Goal: Navigation & Orientation: Find specific page/section

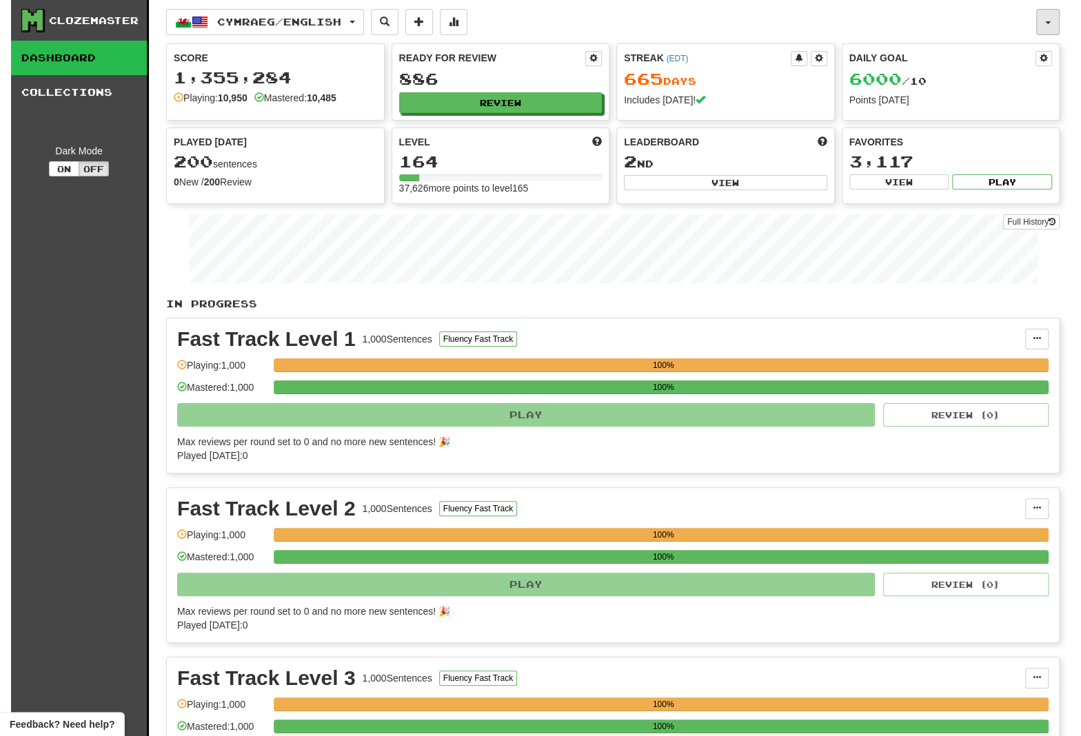
click at [1045, 23] on button "button" at bounding box center [1047, 22] width 23 height 26
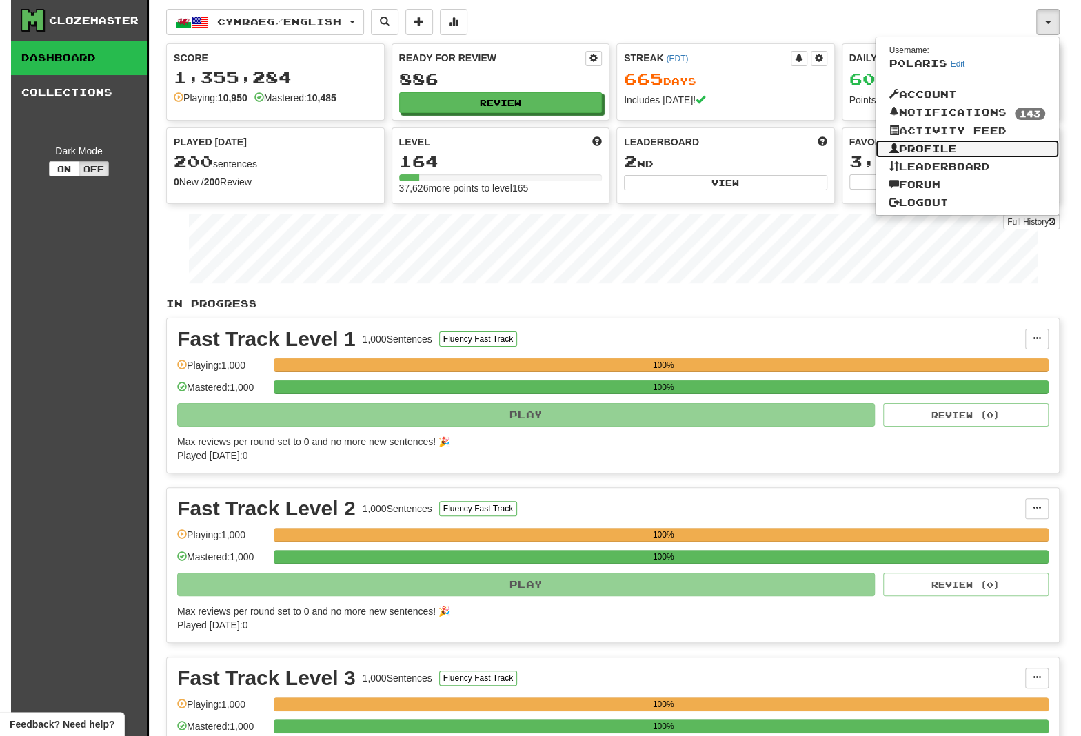
click at [915, 147] on link "Profile" at bounding box center [967, 149] width 184 height 18
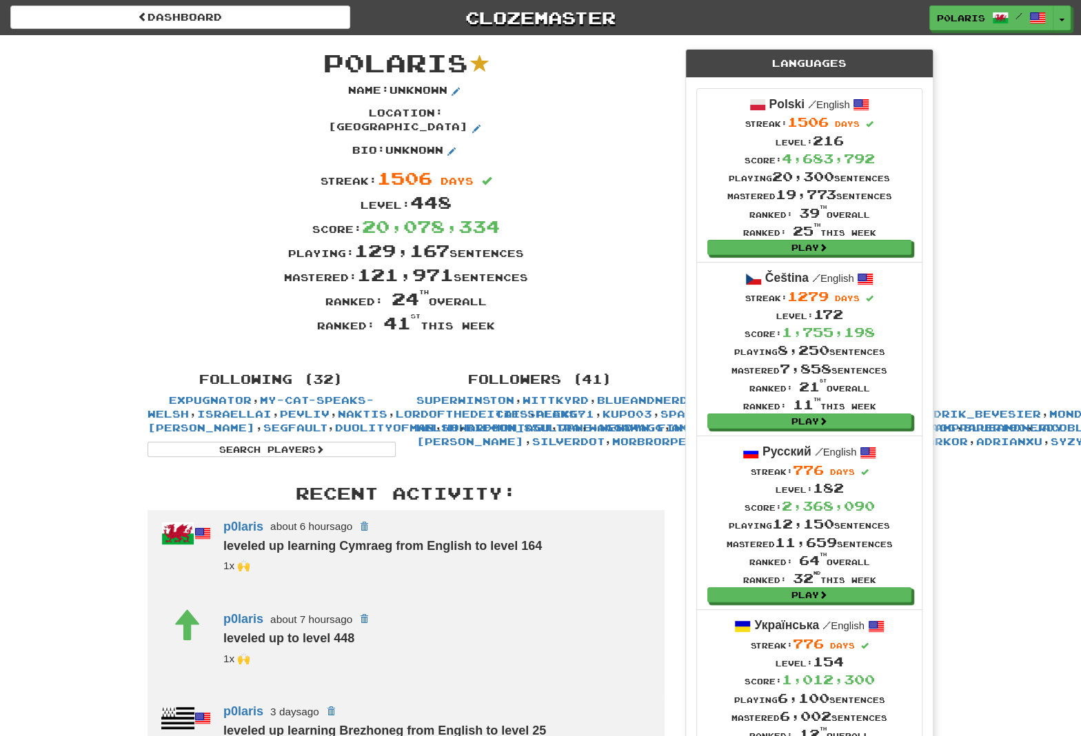
scroll to position [119, 0]
click at [1056, 14] on button "Toggle Dropdown" at bounding box center [1062, 18] width 18 height 25
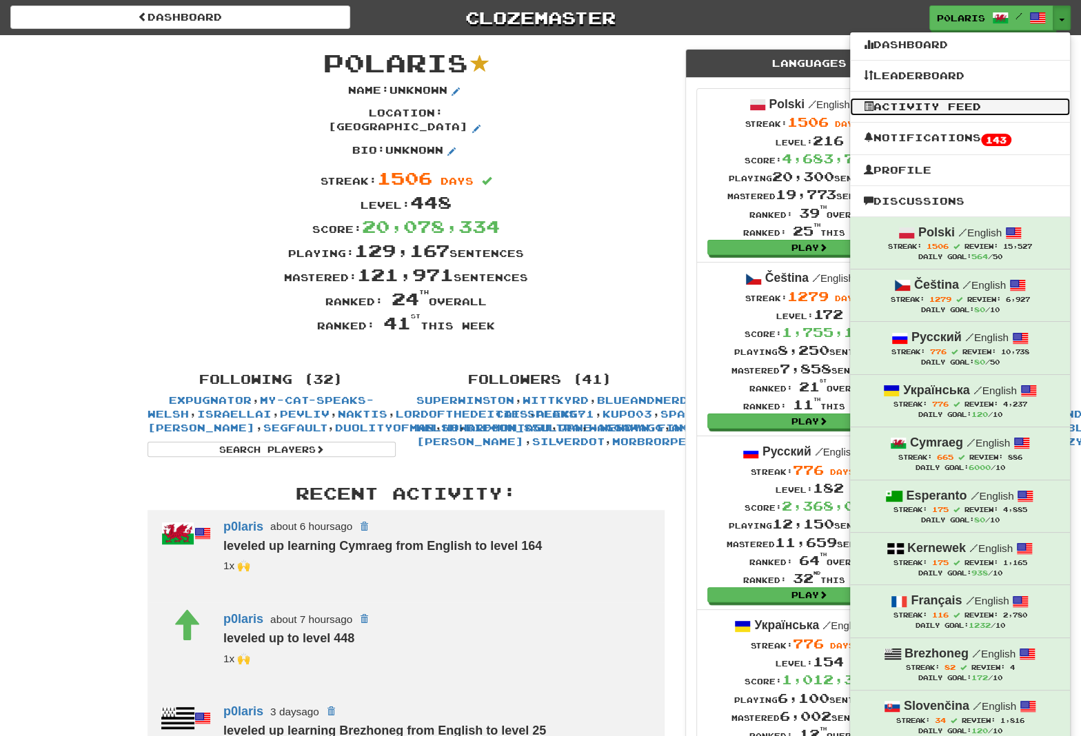
click at [961, 109] on link "Activity Feed" at bounding box center [960, 107] width 220 height 18
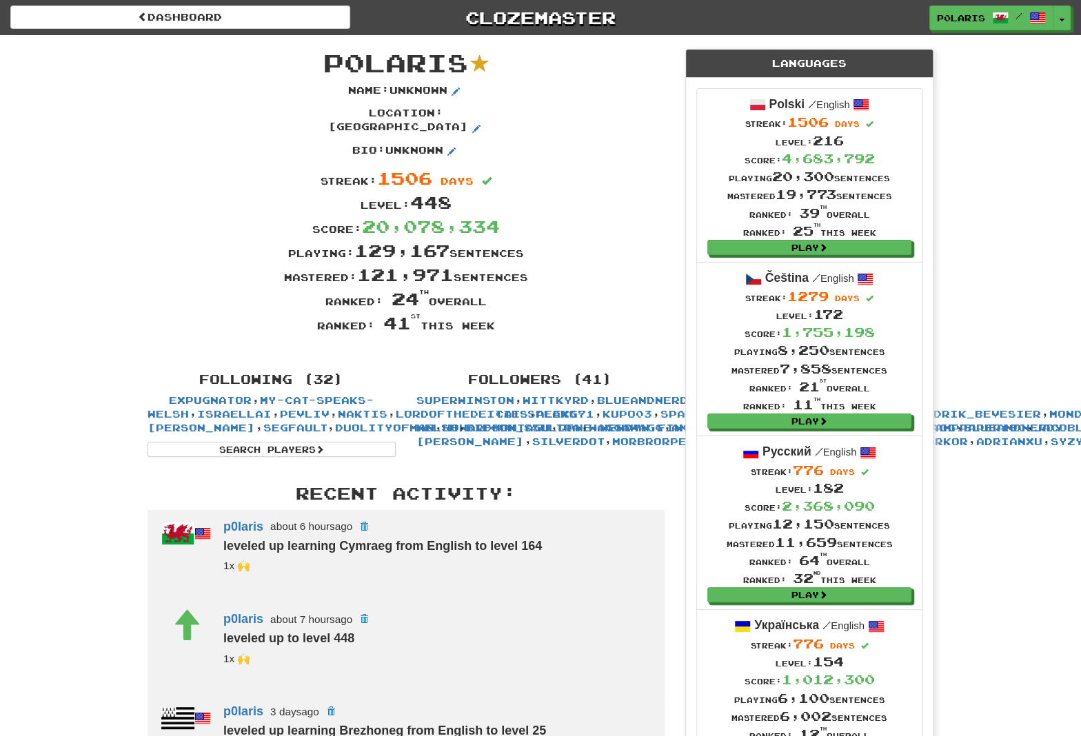
scroll to position [238, 0]
